Goal: Task Accomplishment & Management: Use online tool/utility

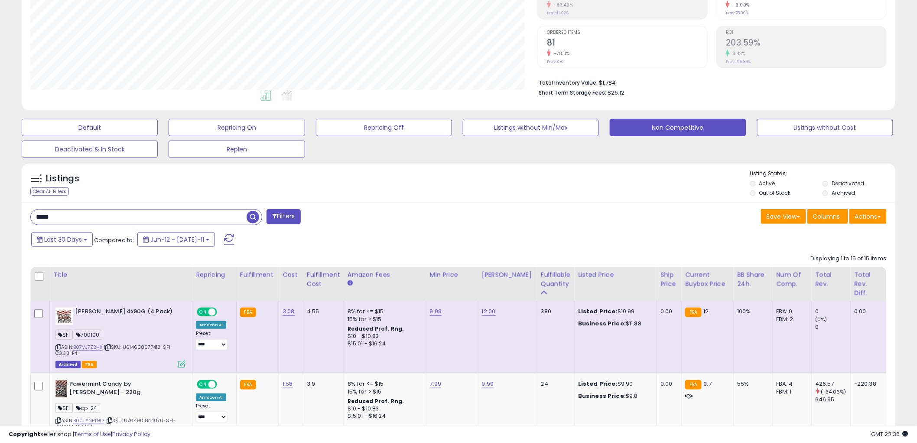
scroll to position [202, 0]
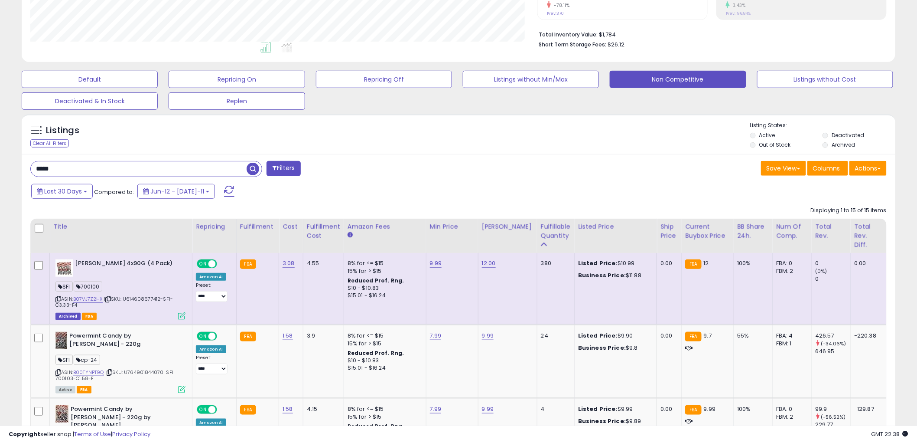
drag, startPoint x: 85, startPoint y: 170, endPoint x: 6, endPoint y: 174, distance: 79.0
type input "******"
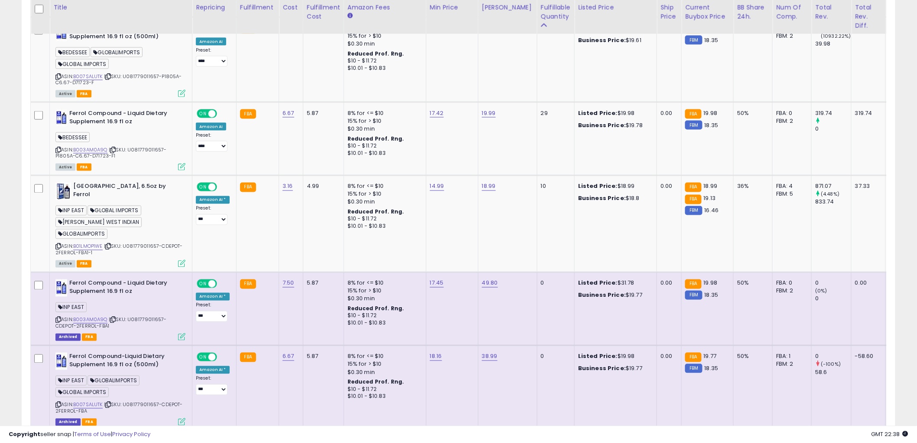
scroll to position [414, 0]
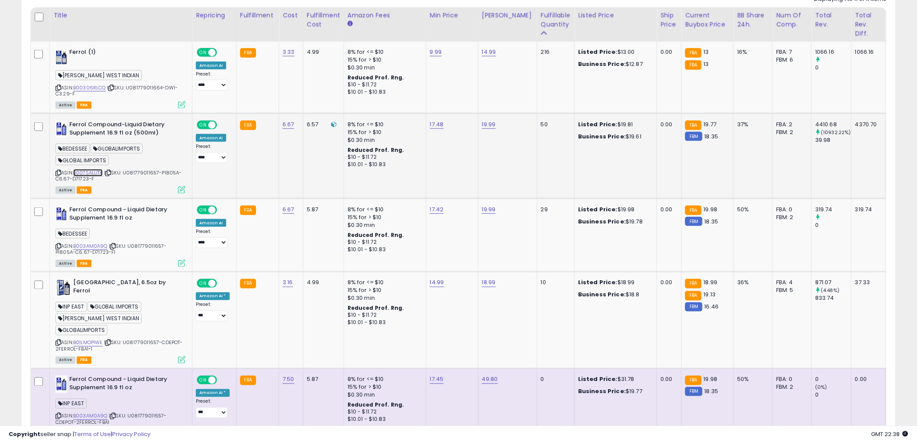
click at [97, 169] on link "B007SALUTK" at bounding box center [87, 172] width 29 height 7
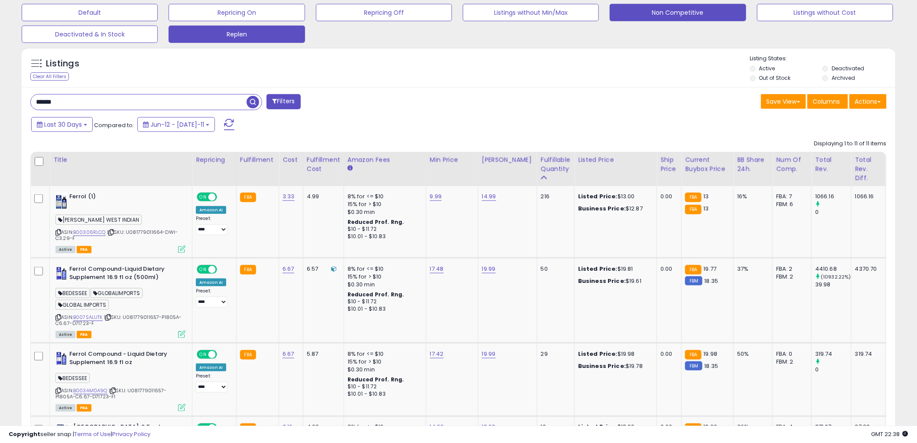
click at [158, 21] on button "Replen" at bounding box center [90, 12] width 136 height 17
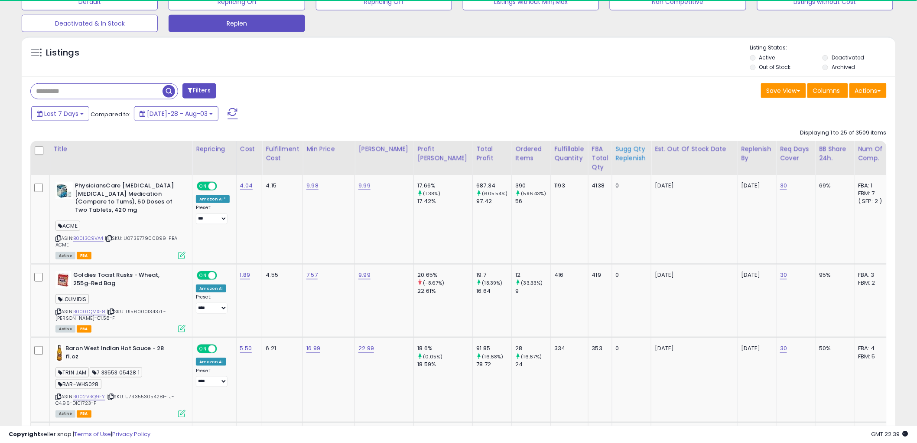
scroll to position [178, 507]
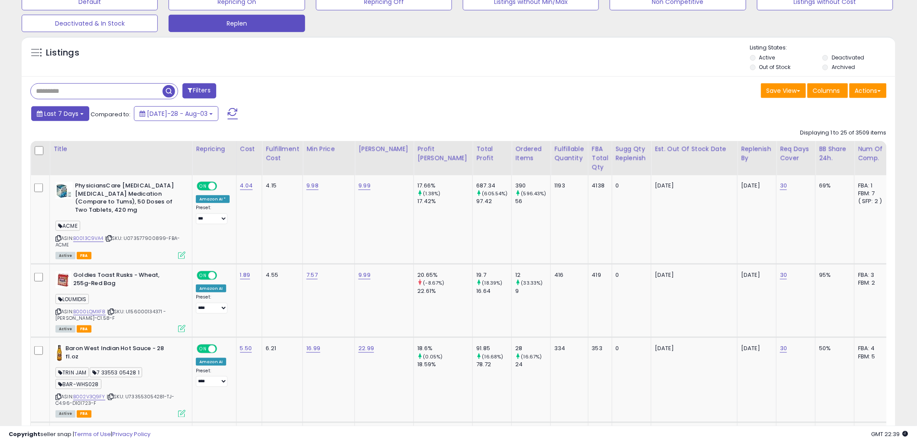
click at [46, 114] on span "Last 7 Days" at bounding box center [61, 113] width 34 height 9
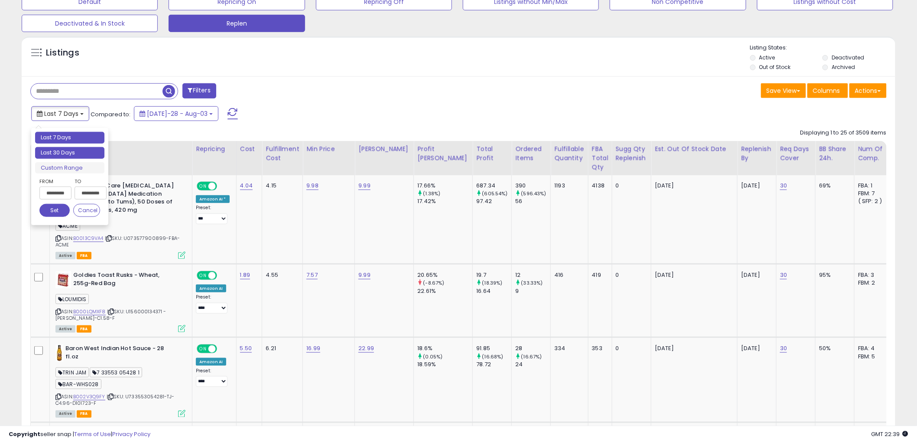
type input "**********"
click at [55, 148] on li "Last 30 Days" at bounding box center [69, 153] width 69 height 12
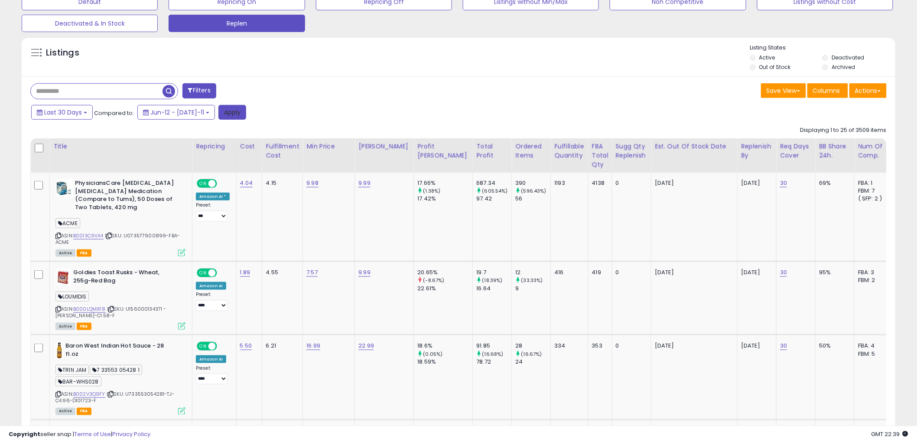
click at [223, 117] on button "Apply" at bounding box center [232, 112] width 28 height 15
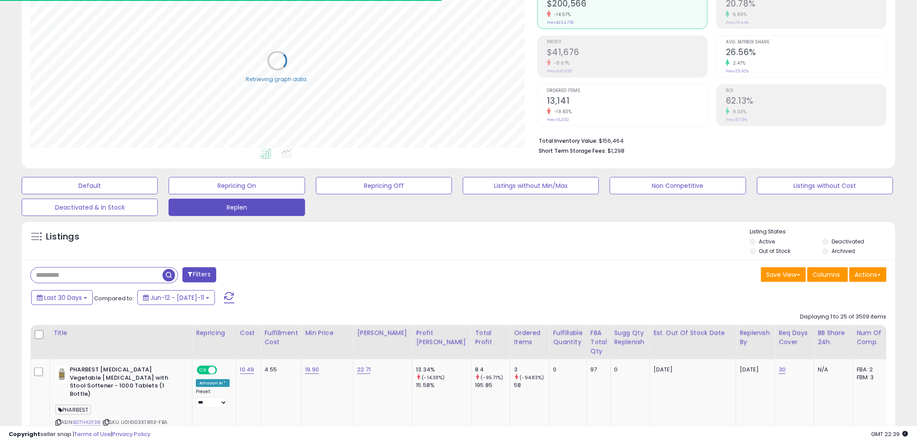
scroll to position [192, 0]
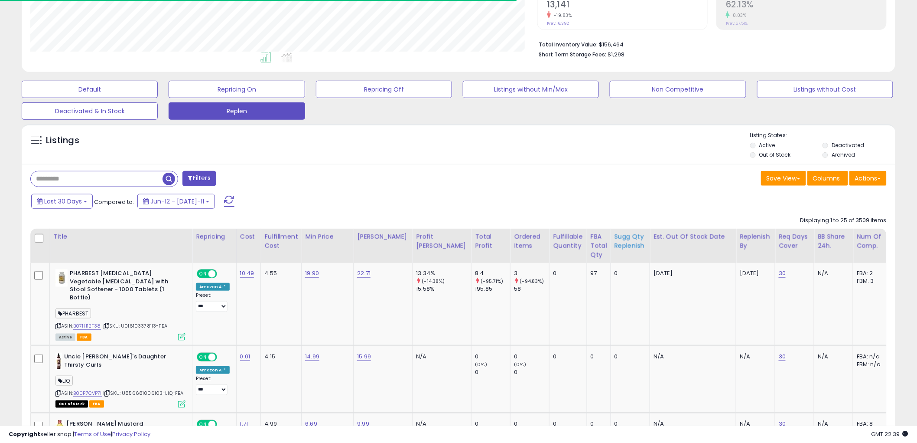
click at [615, 248] on div "Sugg Qty Replenish" at bounding box center [631, 241] width 32 height 18
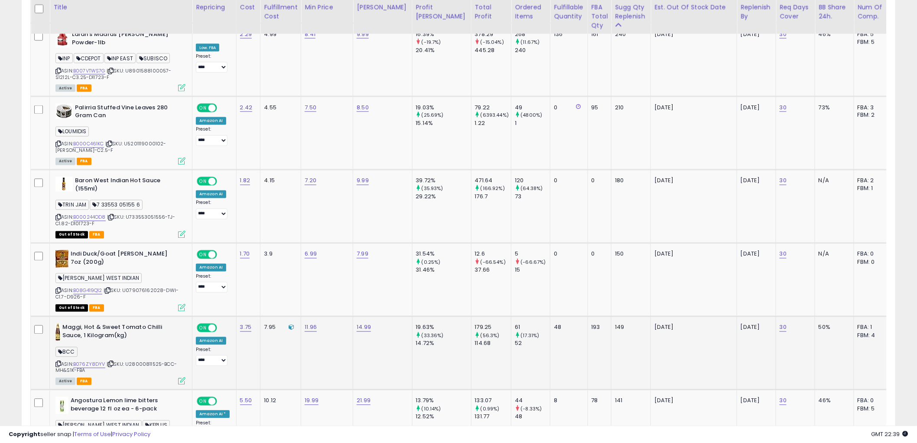
scroll to position [674, 0]
